Goal: Feedback & Contribution: Leave review/rating

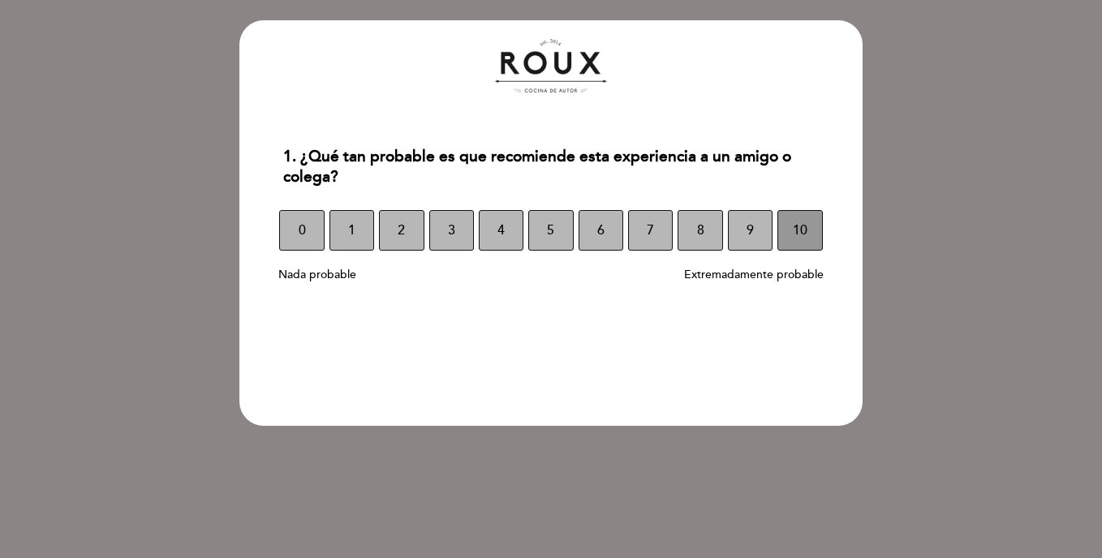
click at [801, 222] on span "10" at bounding box center [800, 230] width 15 height 45
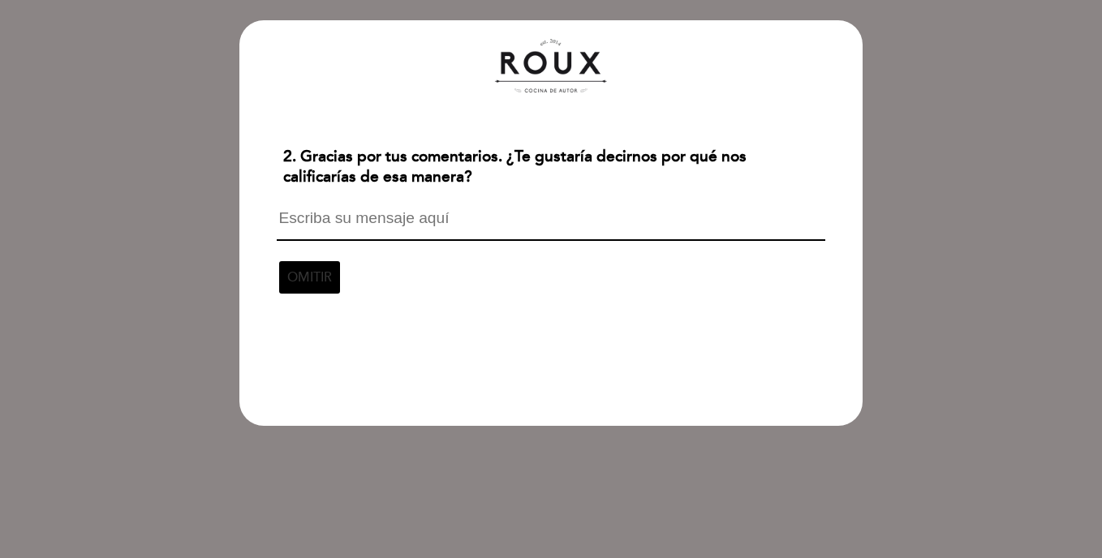
click at [463, 222] on textarea at bounding box center [551, 225] width 548 height 31
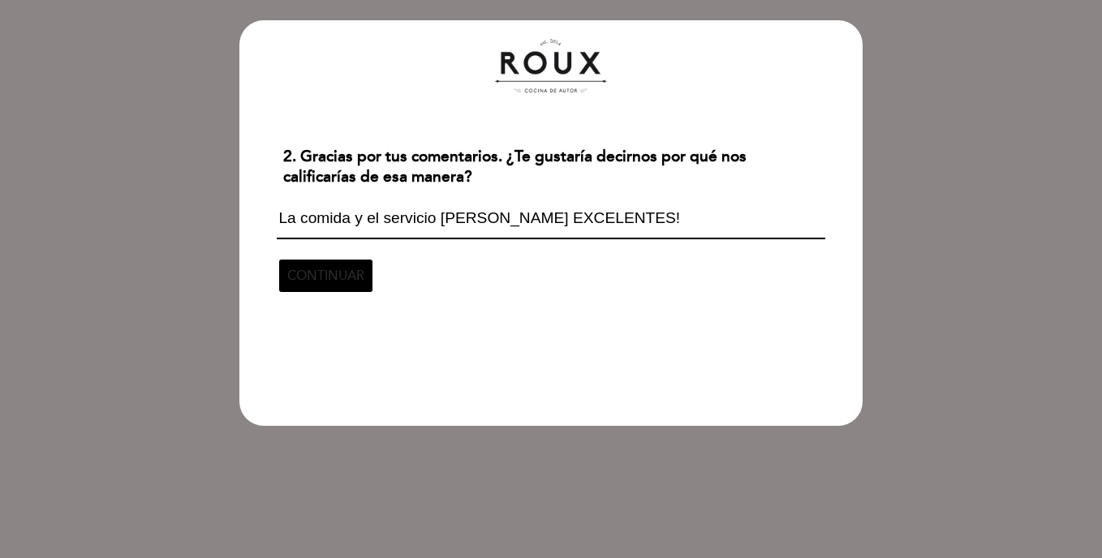
type textarea "La comida y el servicio [PERSON_NAME] EXCELENTES!"
click at [332, 273] on span "CONTINUAR" at bounding box center [325, 275] width 77 height 45
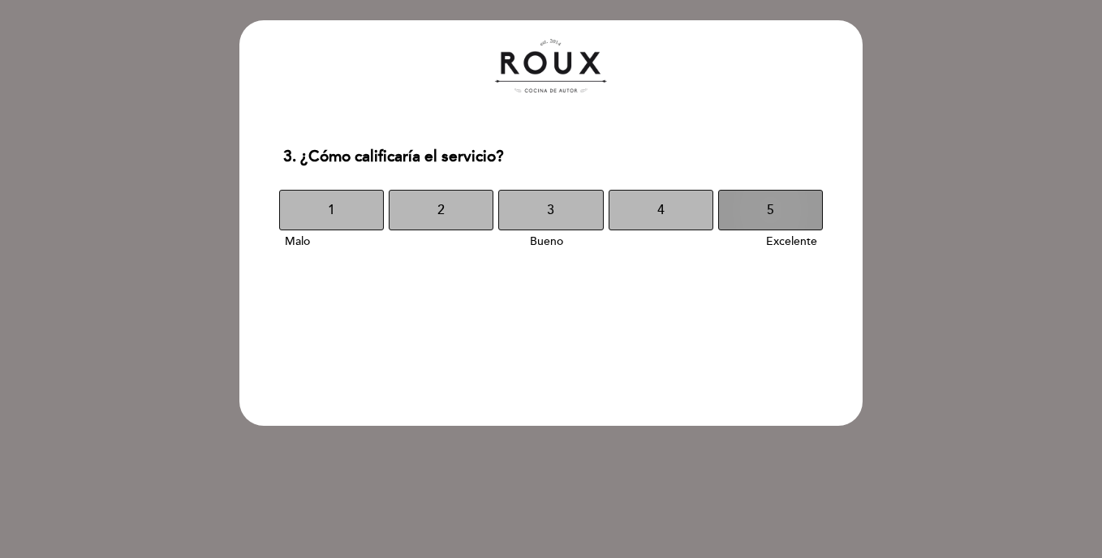
click at [761, 208] on button "5" at bounding box center [770, 210] width 105 height 41
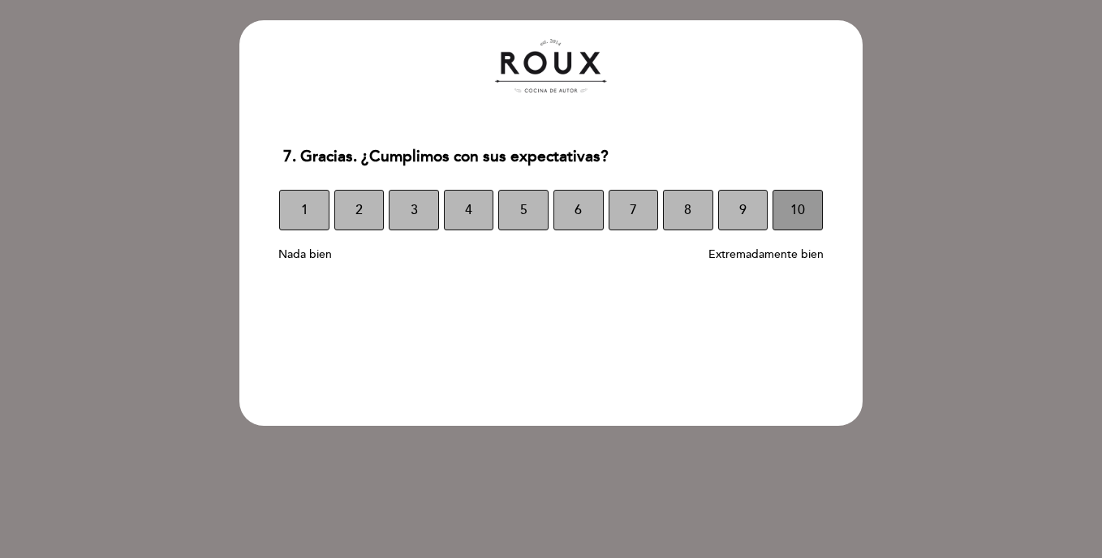
click at [796, 203] on span "10" at bounding box center [798, 210] width 15 height 45
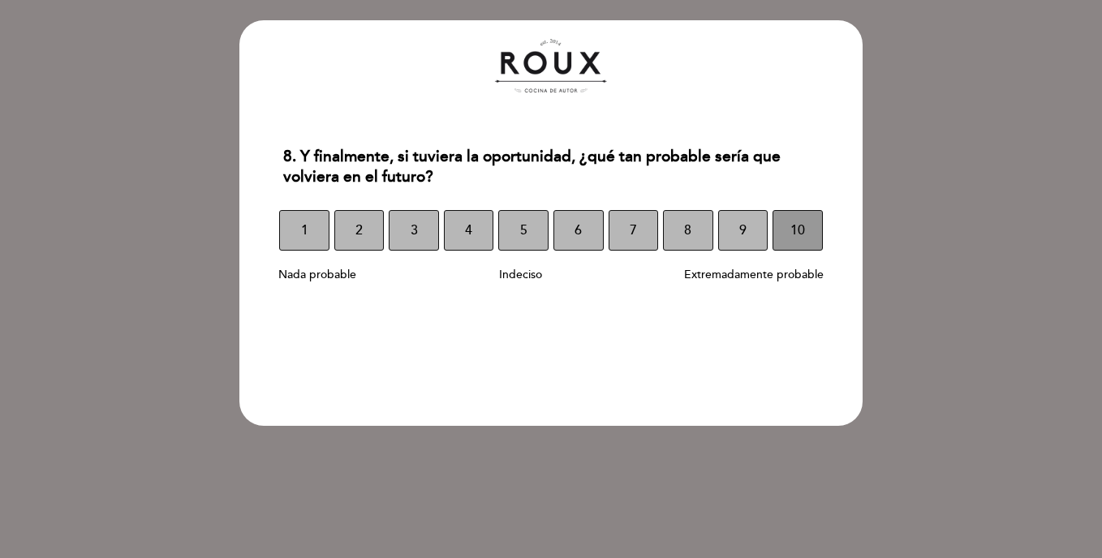
click at [804, 226] on span "10" at bounding box center [798, 230] width 15 height 45
